Goal: Transaction & Acquisition: Purchase product/service

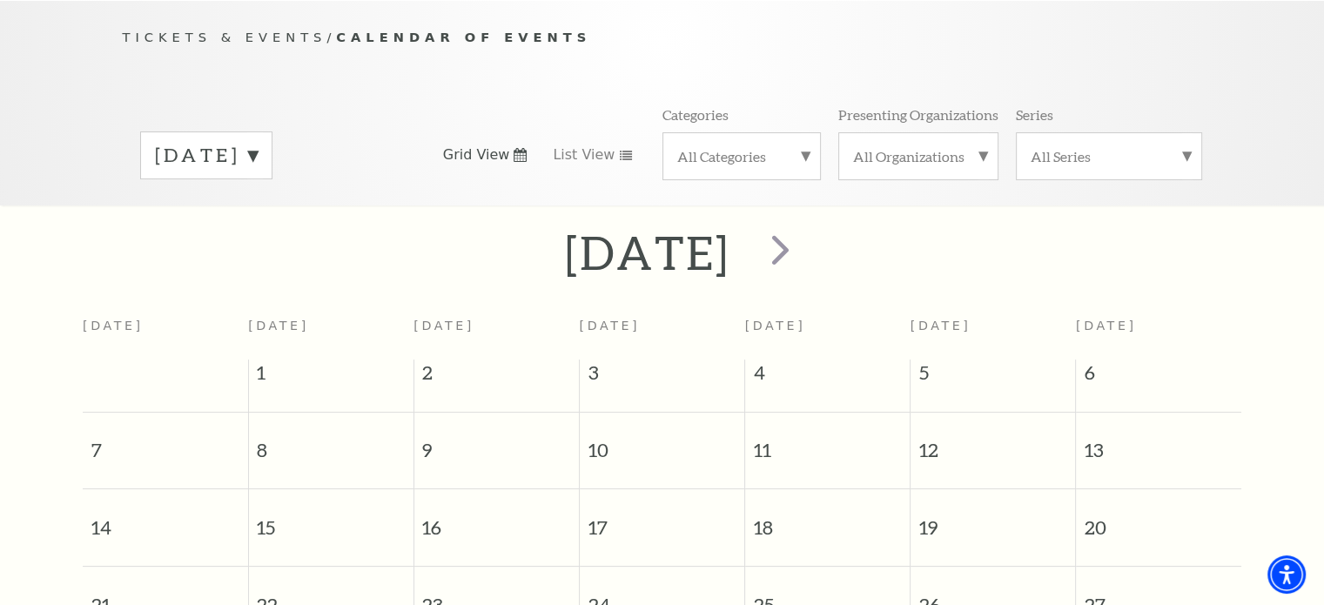
scroll to position [153, 0]
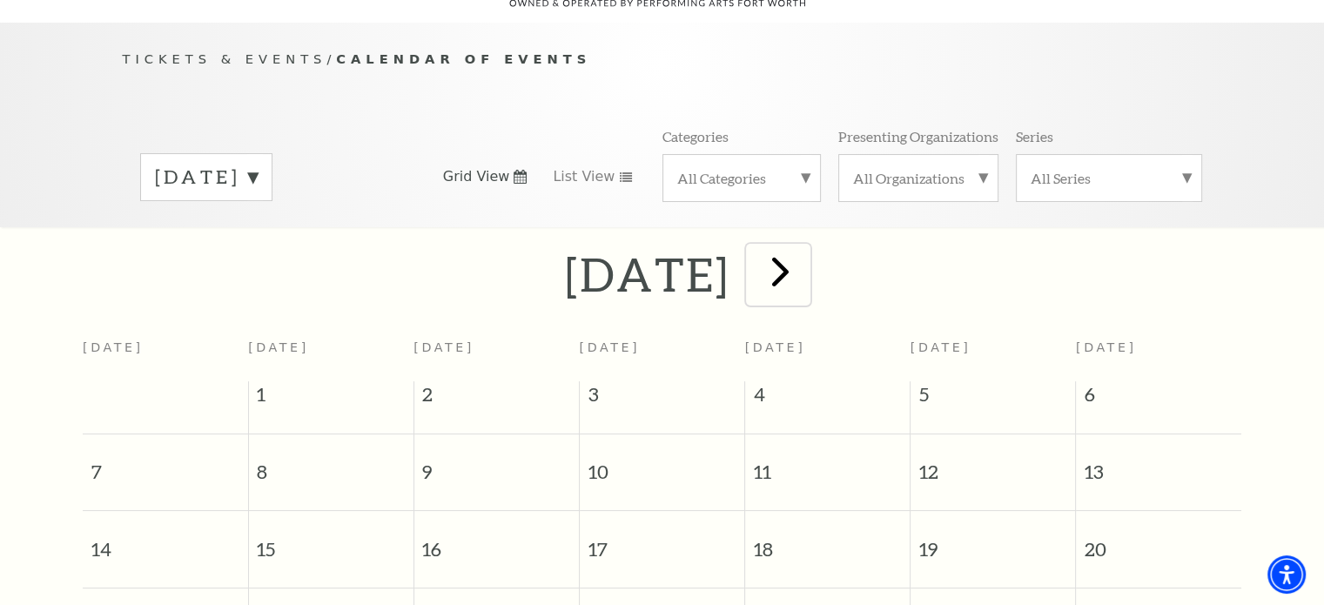
click at [805, 262] on span "next" at bounding box center [781, 271] width 50 height 50
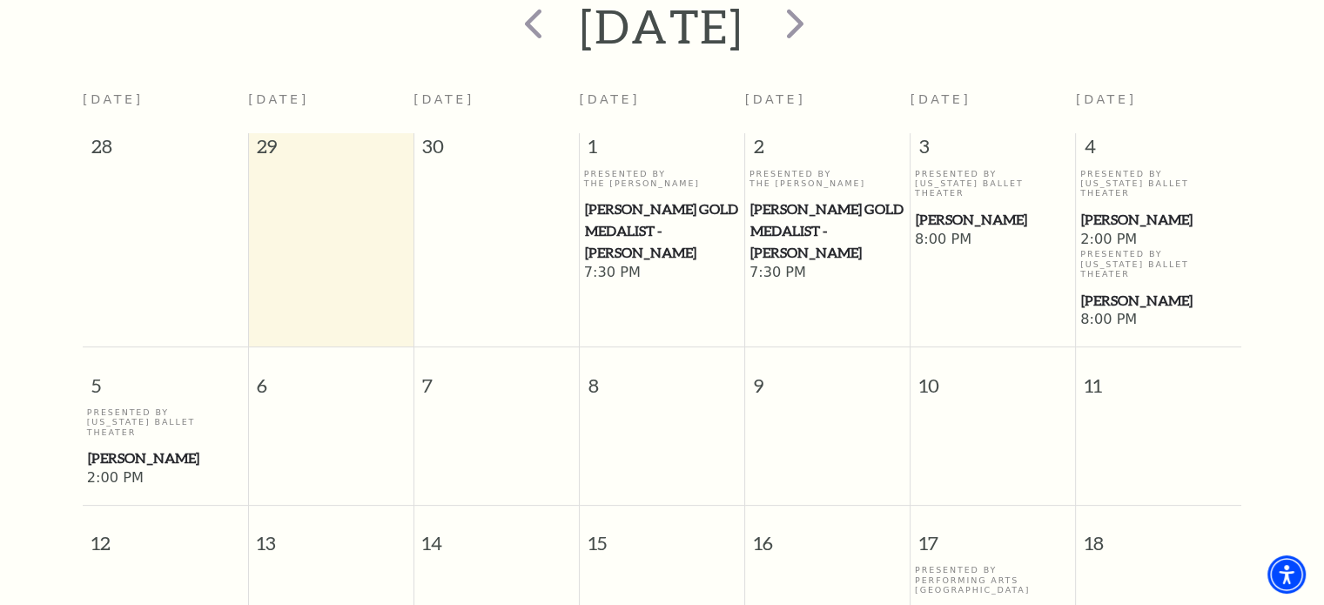
scroll to position [0, 0]
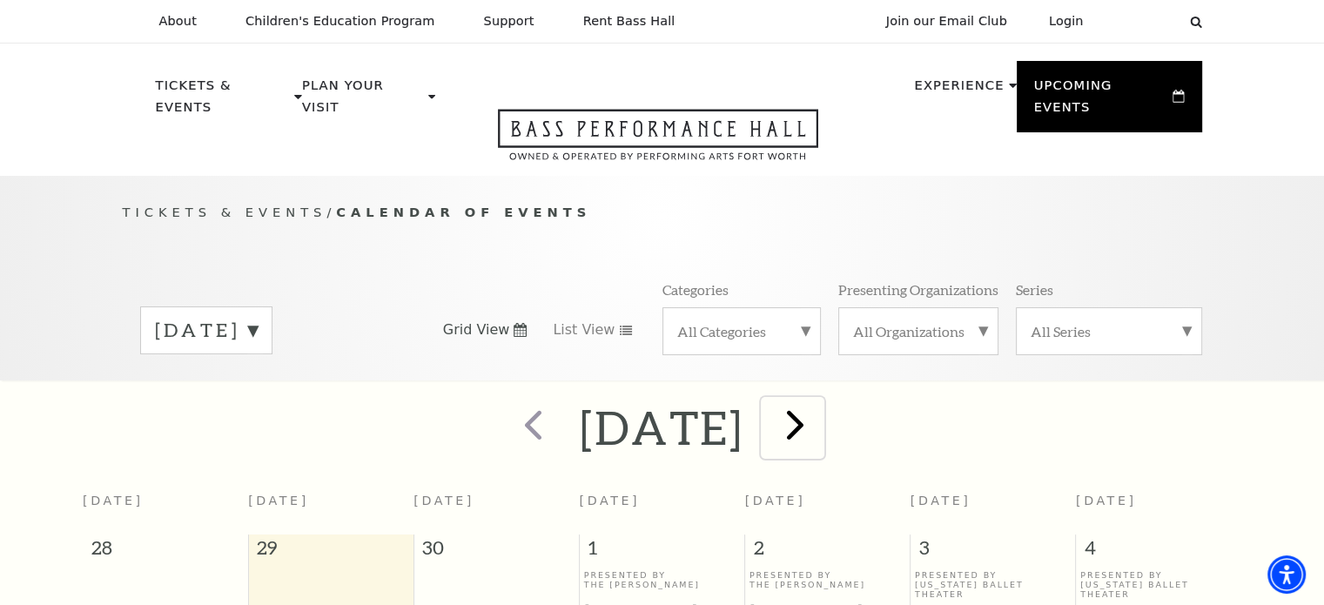
click at [820, 406] on span "next" at bounding box center [795, 425] width 50 height 50
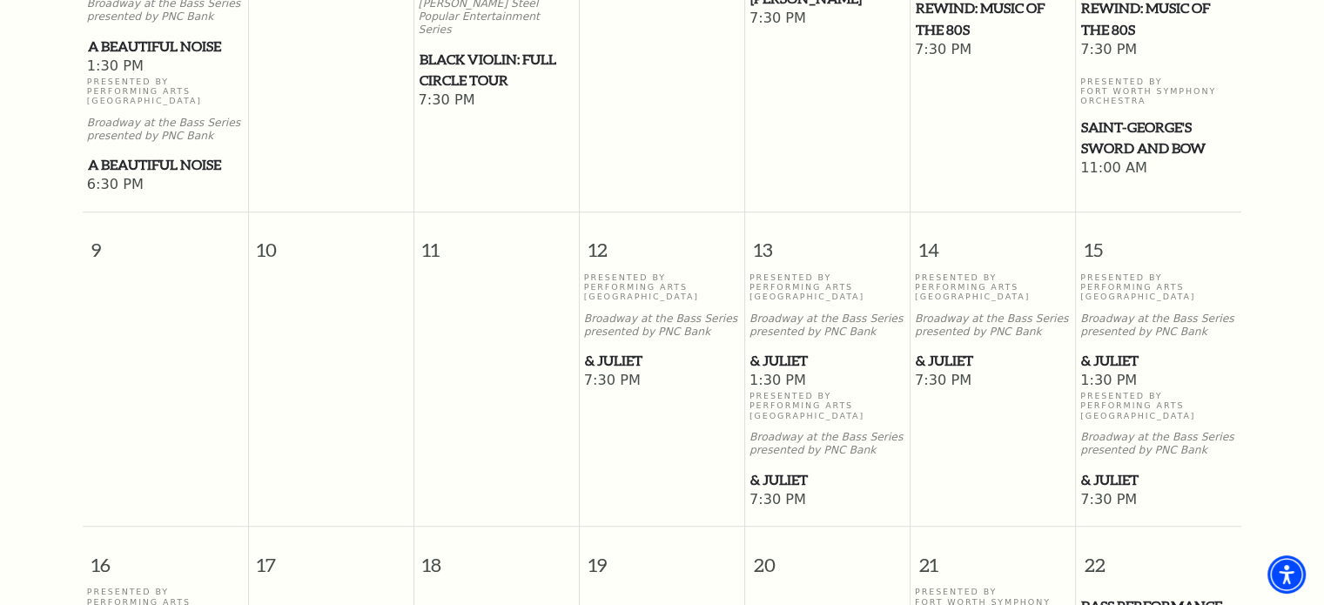
scroll to position [588, 0]
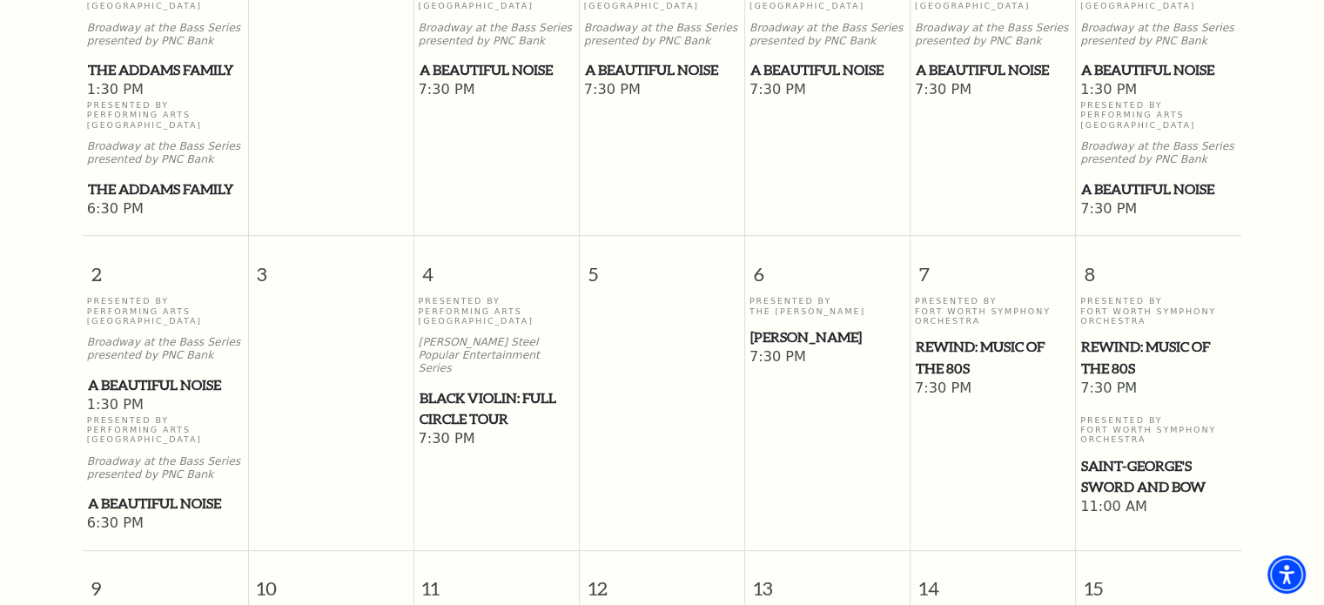
click at [938, 340] on span "REWIND: Music of the 80s" at bounding box center [993, 357] width 155 height 43
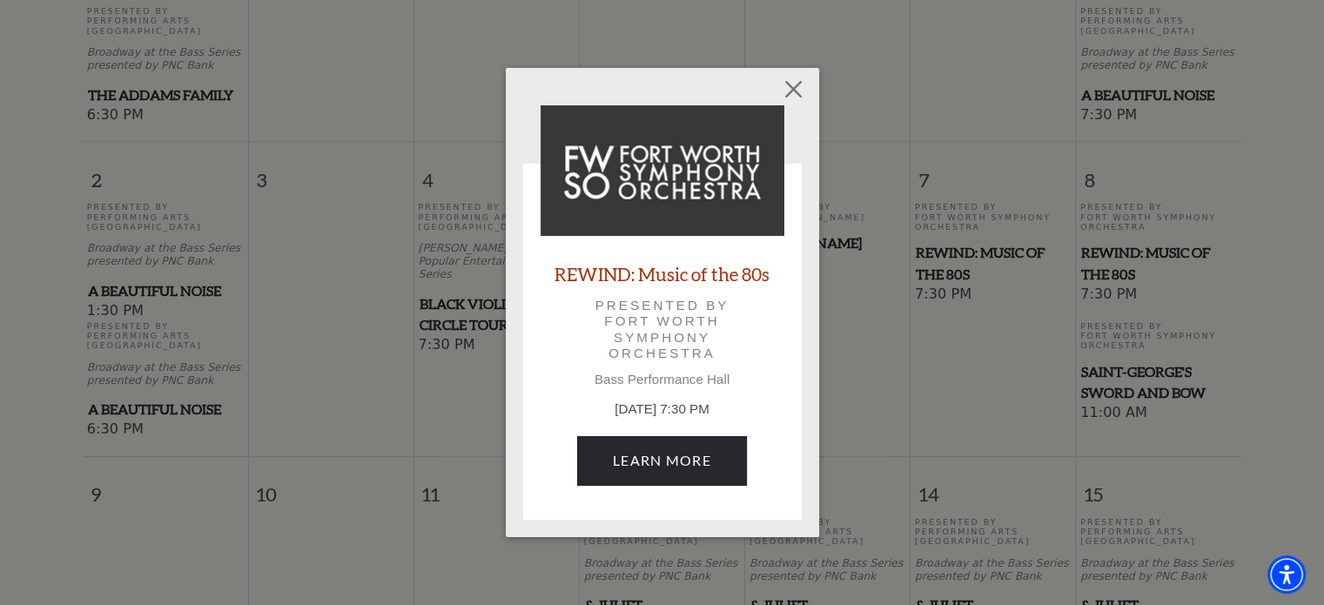
scroll to position [414, 0]
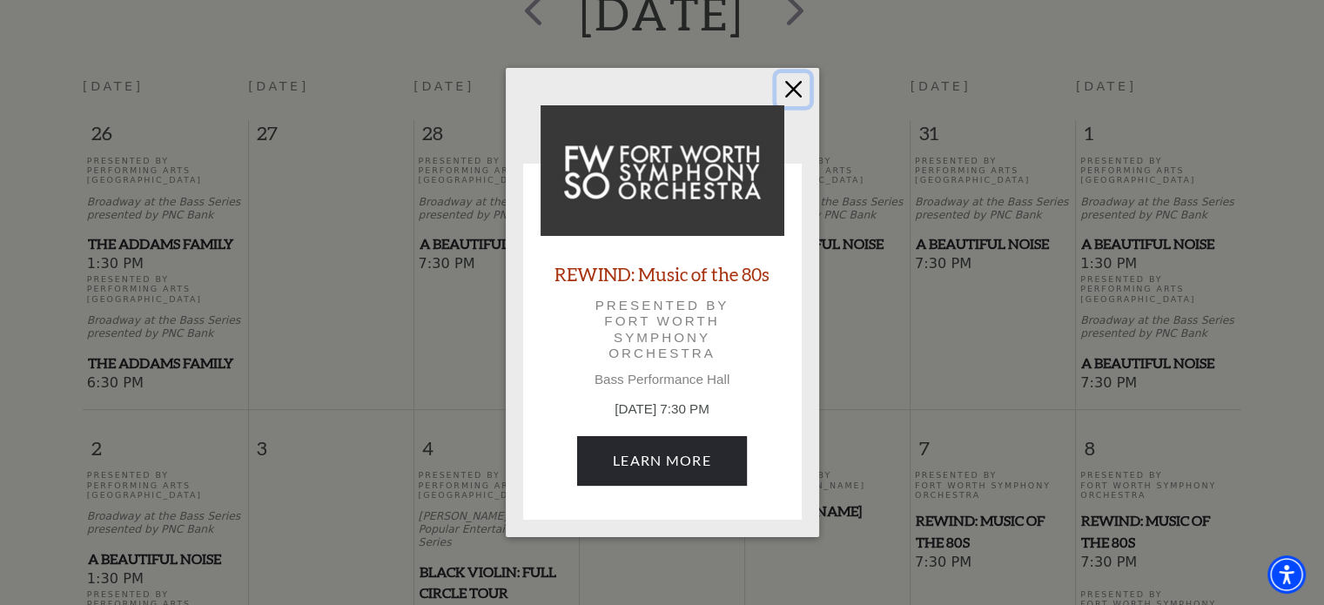
click at [790, 90] on button "Close" at bounding box center [792, 89] width 33 height 33
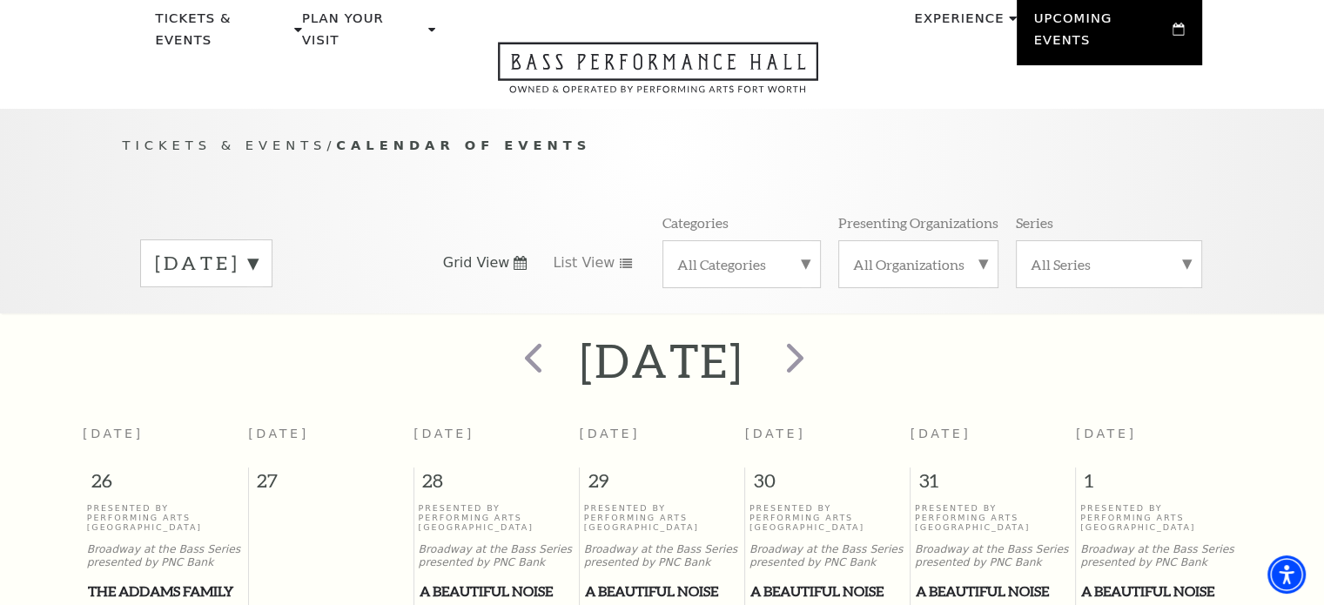
scroll to position [66, 0]
click at [820, 333] on span "next" at bounding box center [795, 358] width 50 height 50
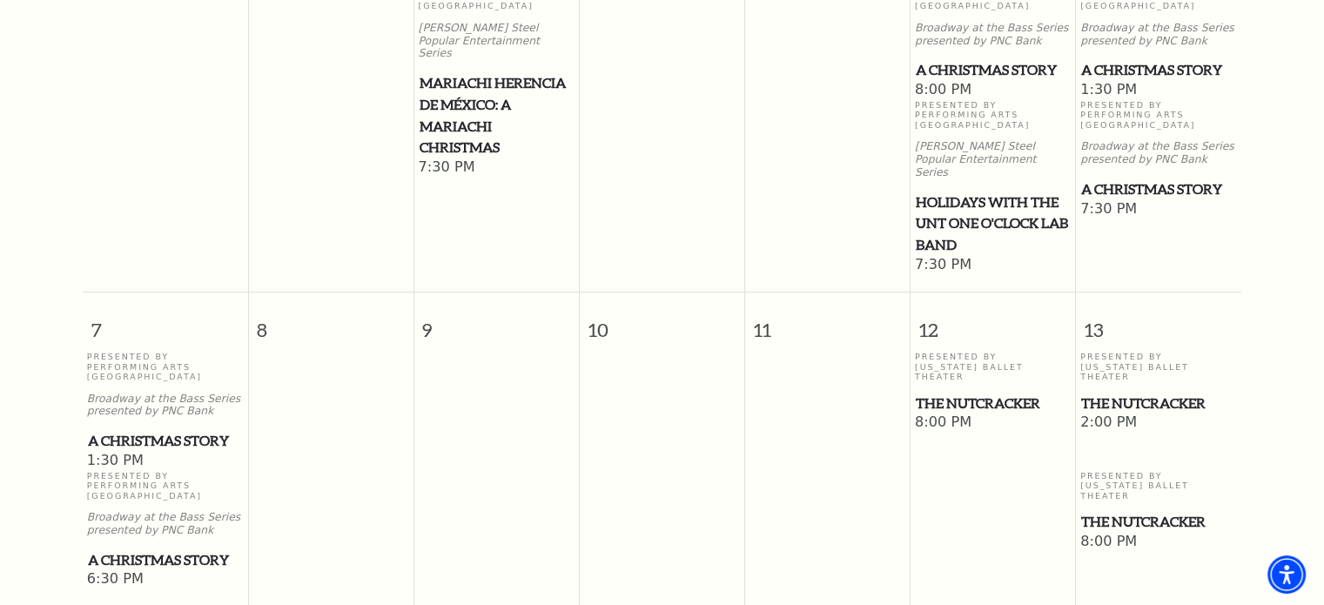
scroll to position [0, 0]
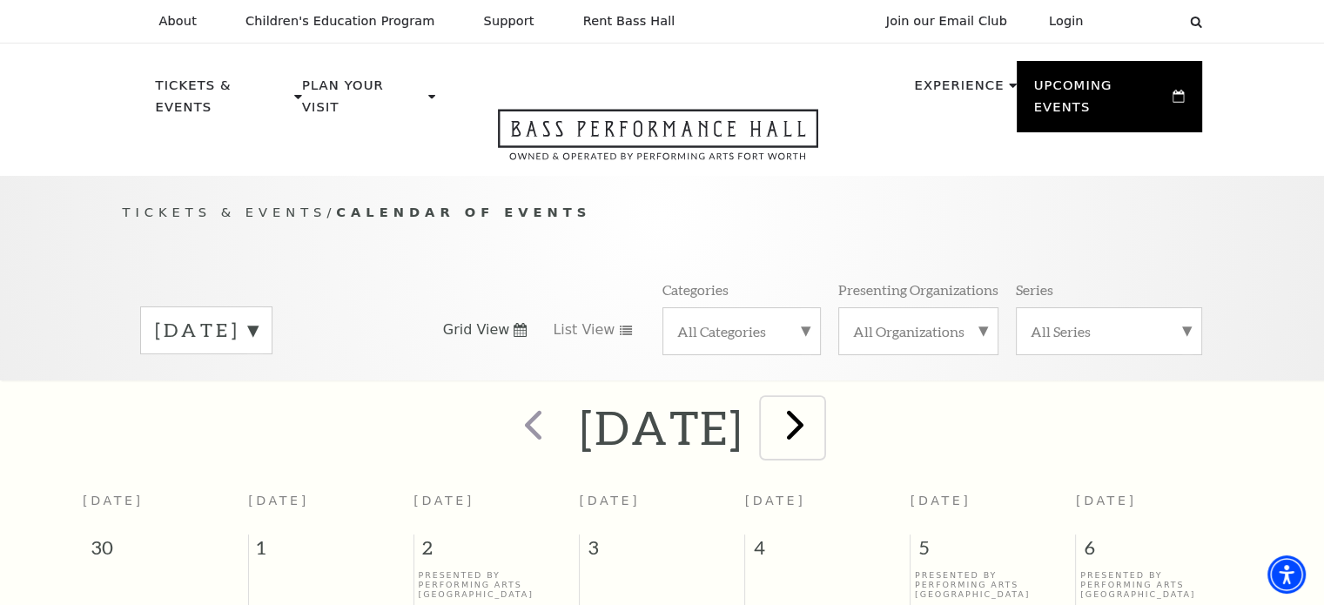
click at [820, 400] on span "next" at bounding box center [795, 425] width 50 height 50
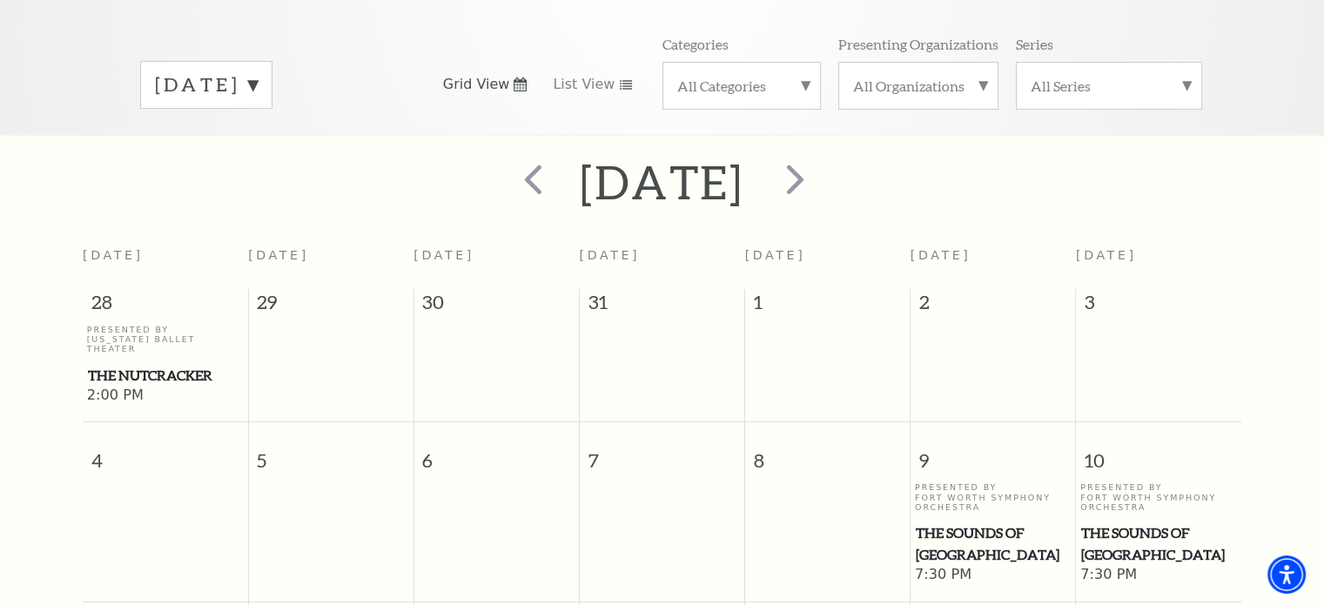
scroll to position [66, 0]
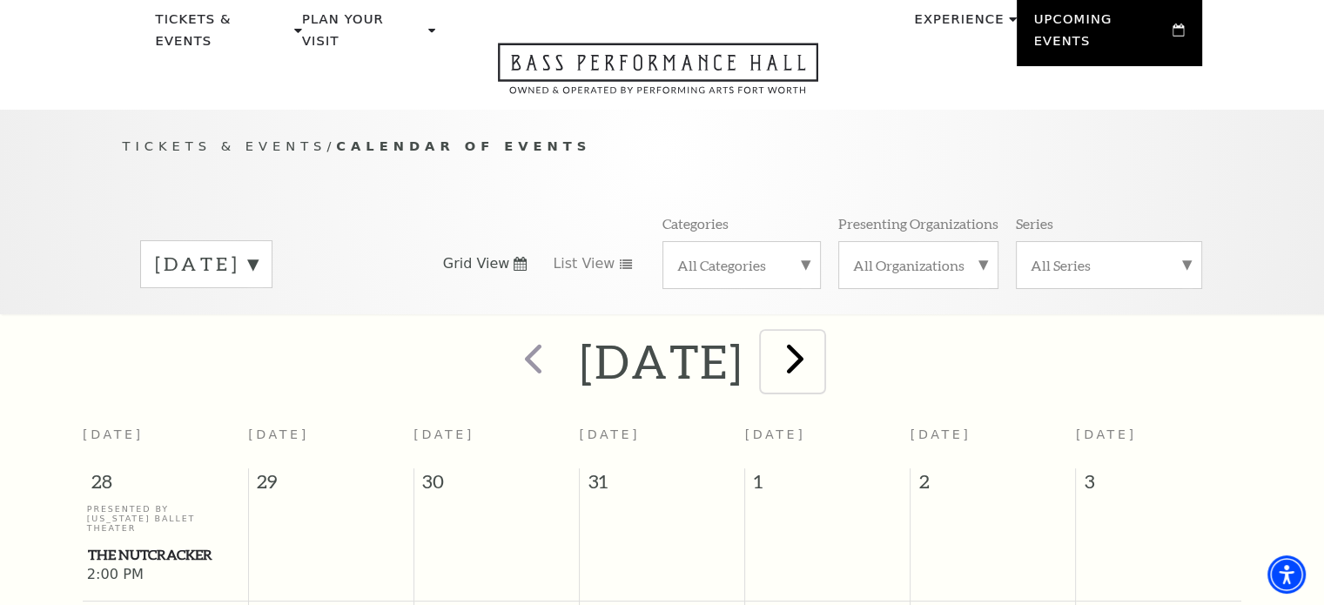
click at [820, 335] on span "next" at bounding box center [795, 358] width 50 height 50
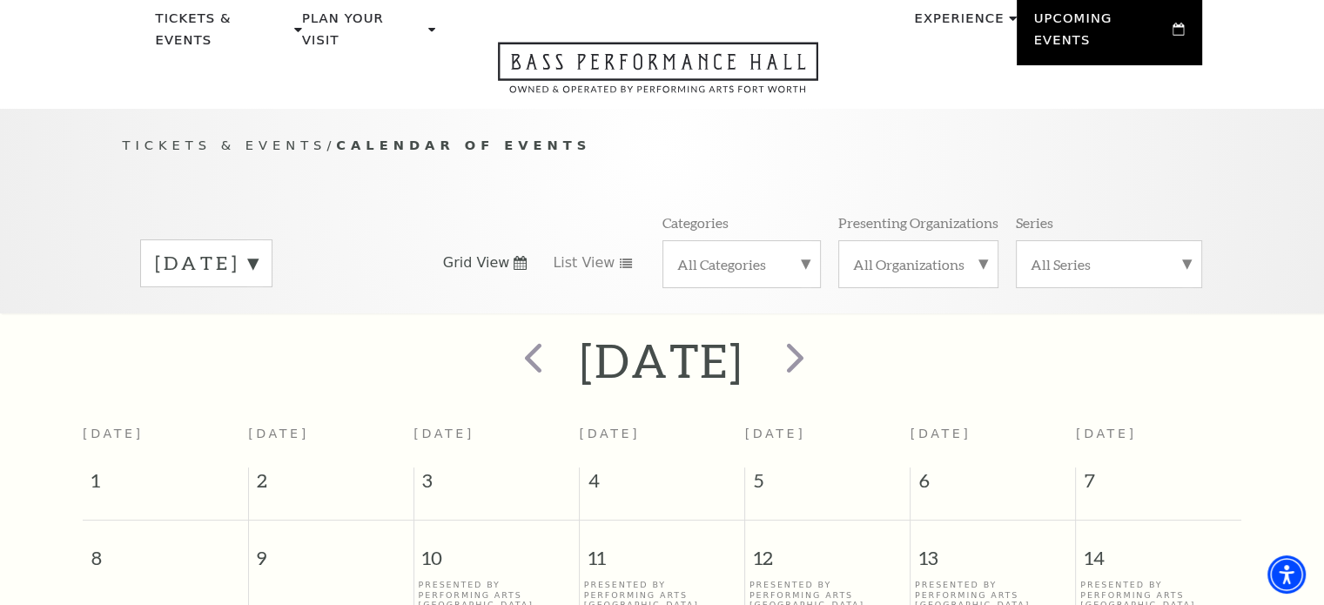
scroll to position [0, 0]
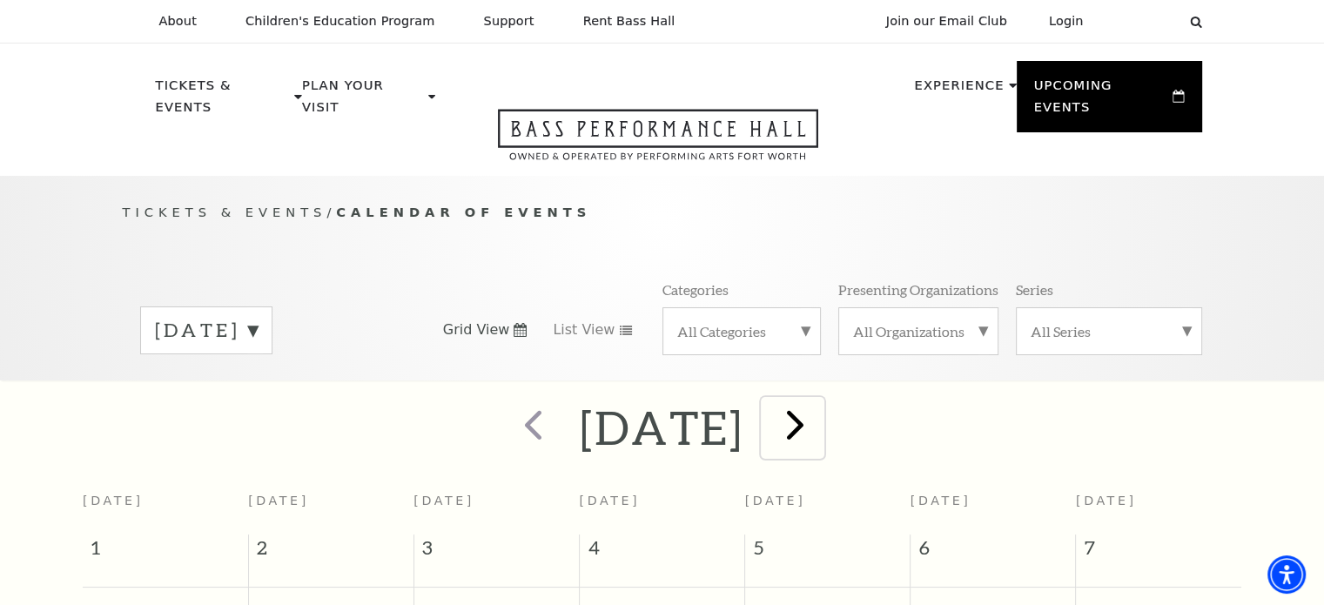
click at [820, 424] on span "next" at bounding box center [795, 425] width 50 height 50
click at [820, 400] on span "next" at bounding box center [795, 425] width 50 height 50
click at [208, 319] on label "April 2026" at bounding box center [206, 330] width 103 height 27
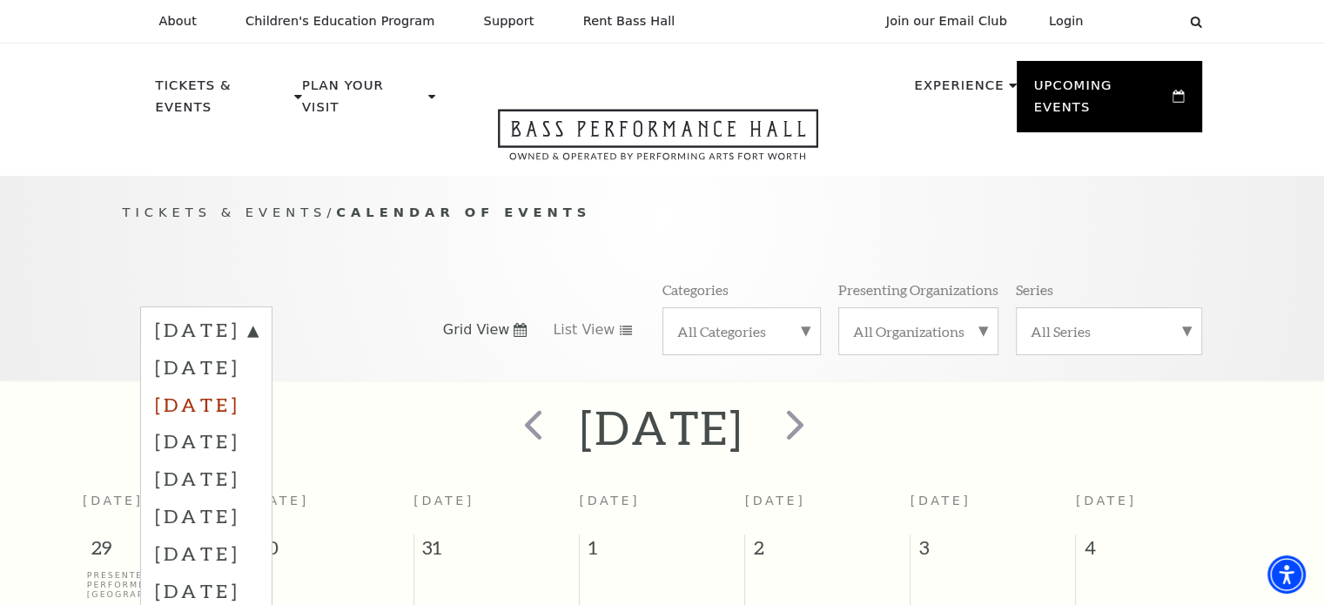
click at [225, 386] on label "November 2025" at bounding box center [206, 404] width 103 height 37
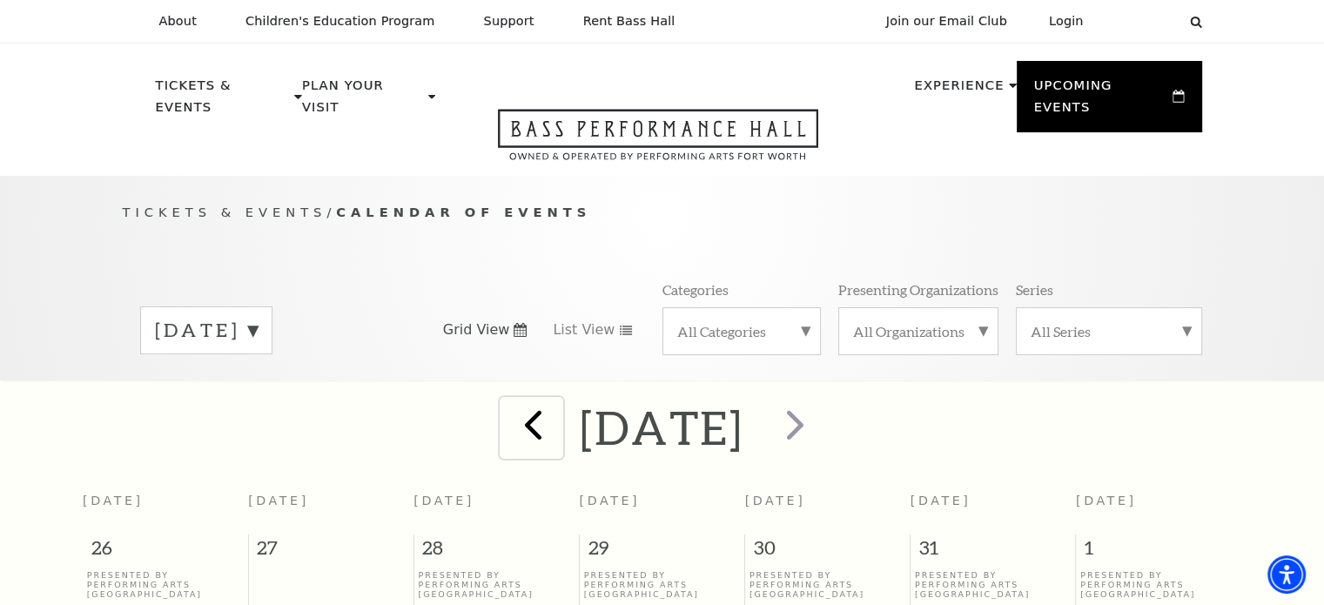
click at [508, 425] on span "prev" at bounding box center [533, 425] width 50 height 50
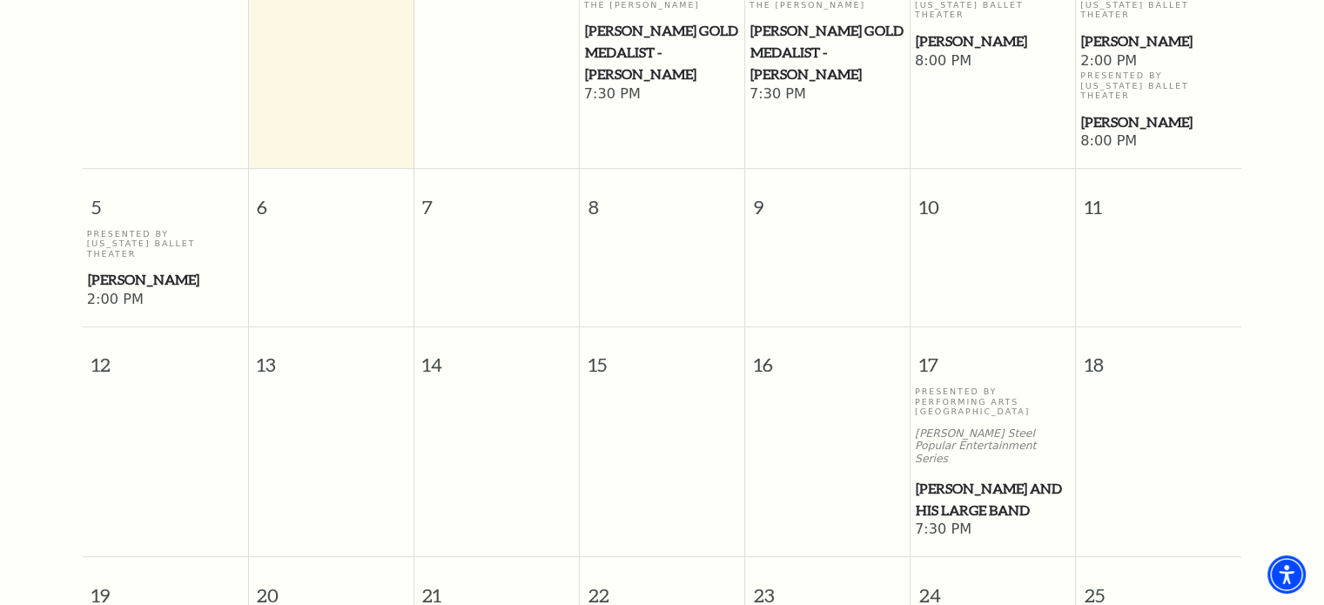
scroll to position [588, 0]
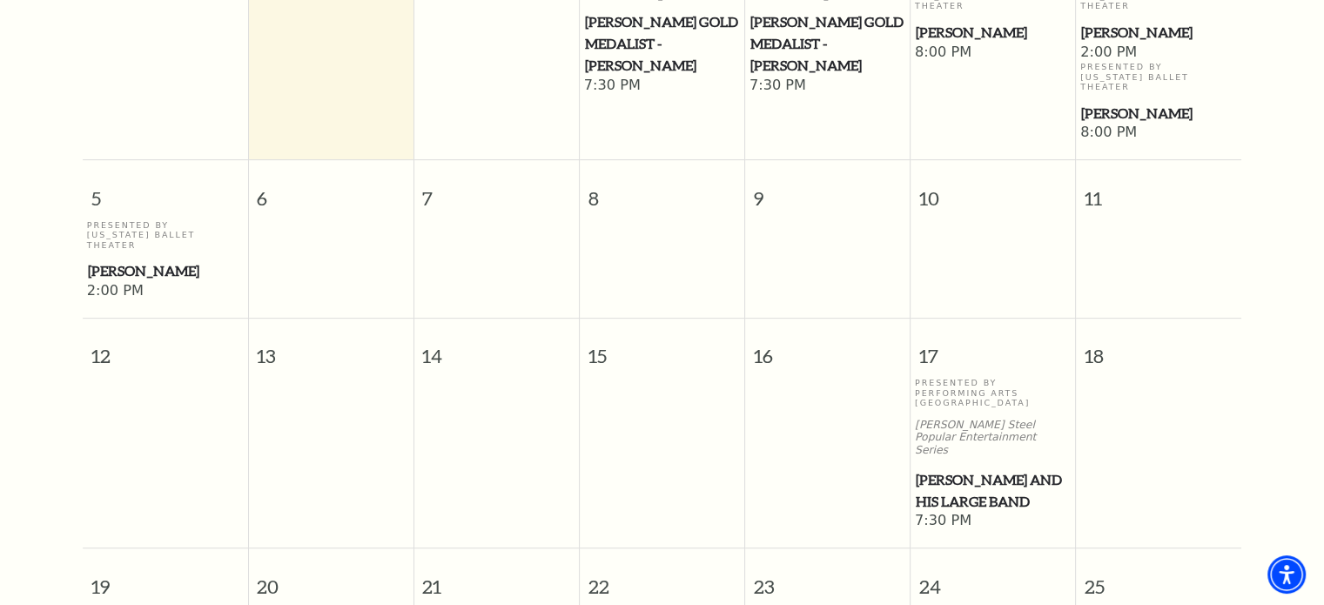
click at [972, 469] on span "[PERSON_NAME] and his Large Band" at bounding box center [993, 490] width 155 height 43
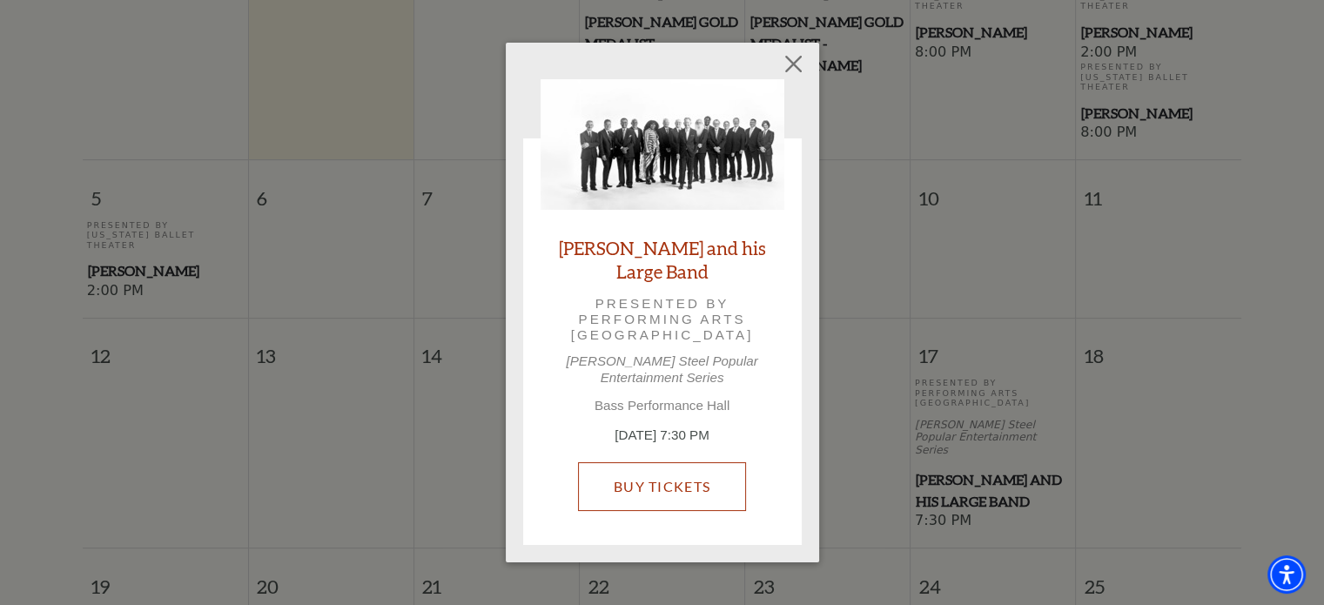
click at [656, 482] on link "Buy Tickets" at bounding box center [662, 486] width 168 height 49
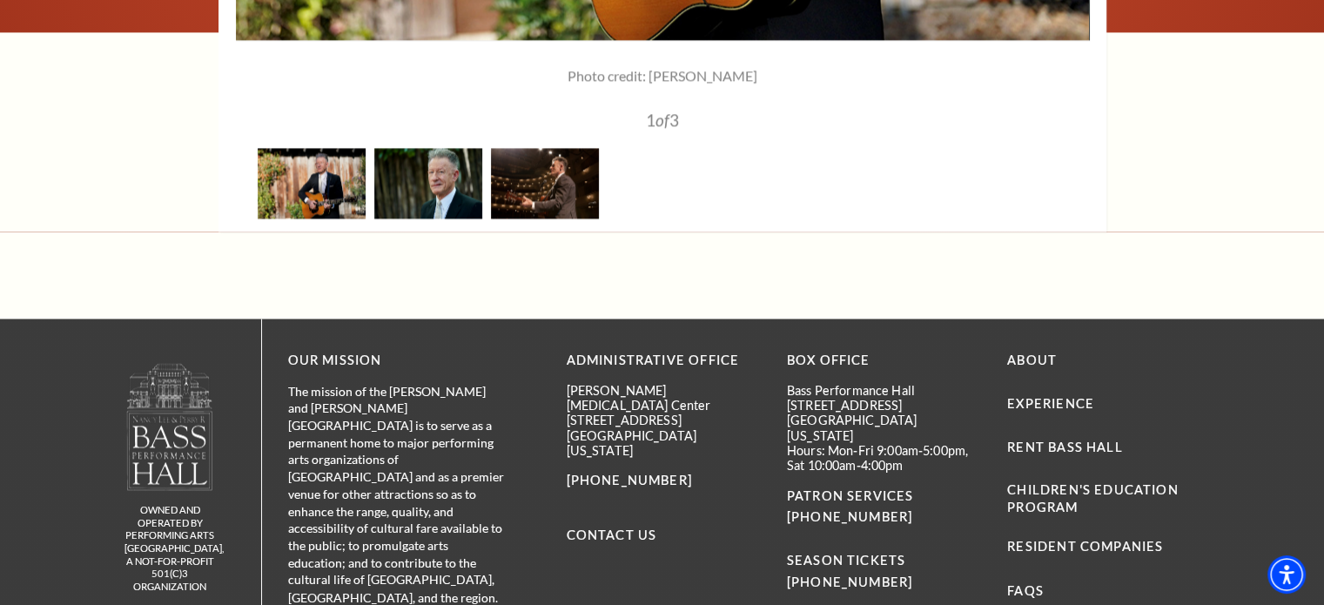
scroll to position [2786, 0]
